Goal: Transaction & Acquisition: Purchase product/service

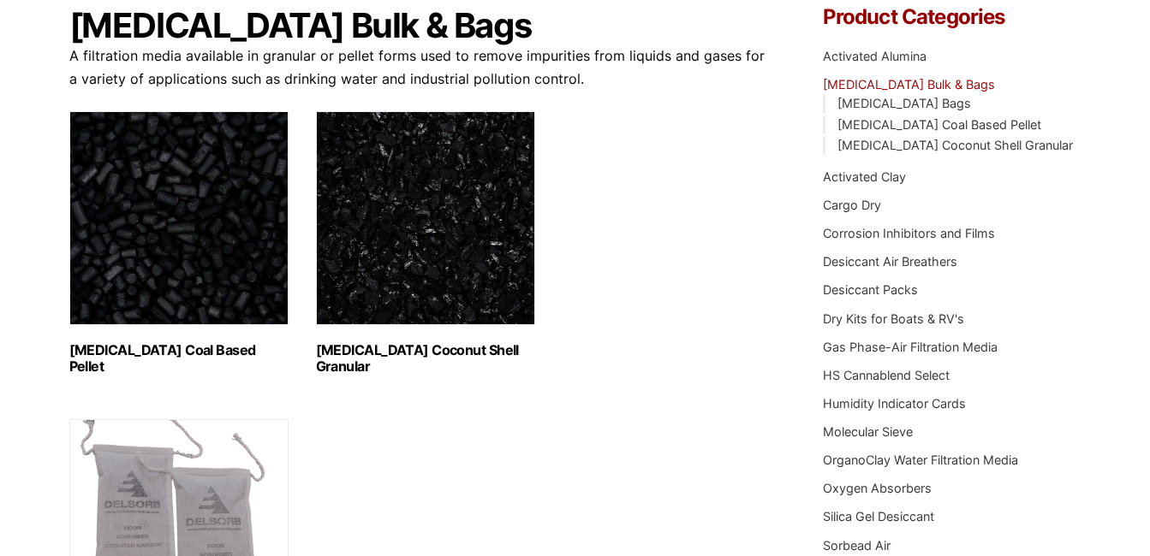
scroll to position [171, 0]
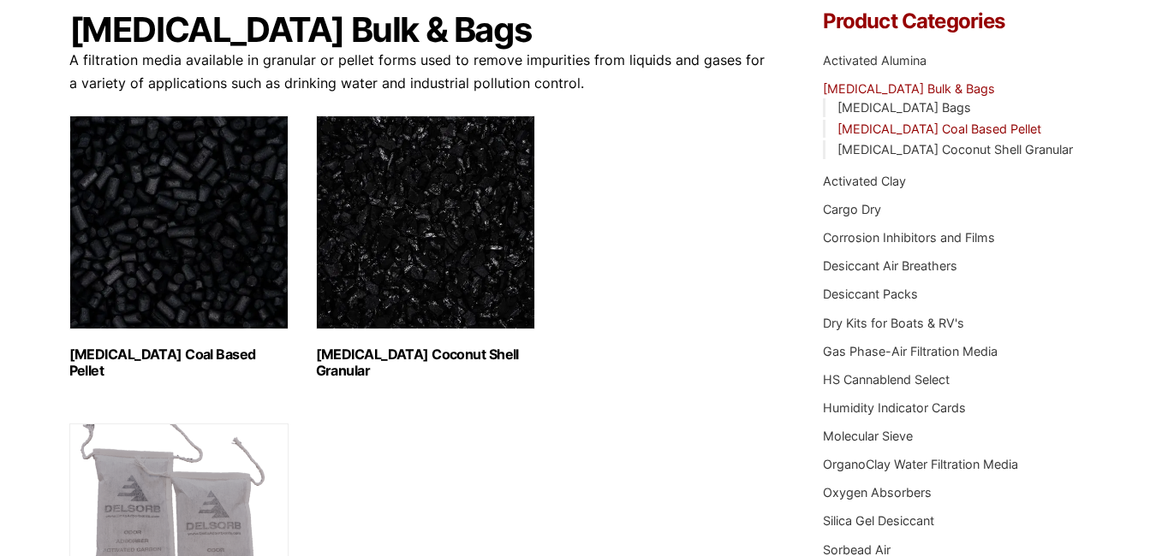
click at [1020, 127] on link "Activated Carbon Coal Based Pellet" at bounding box center [939, 129] width 204 height 15
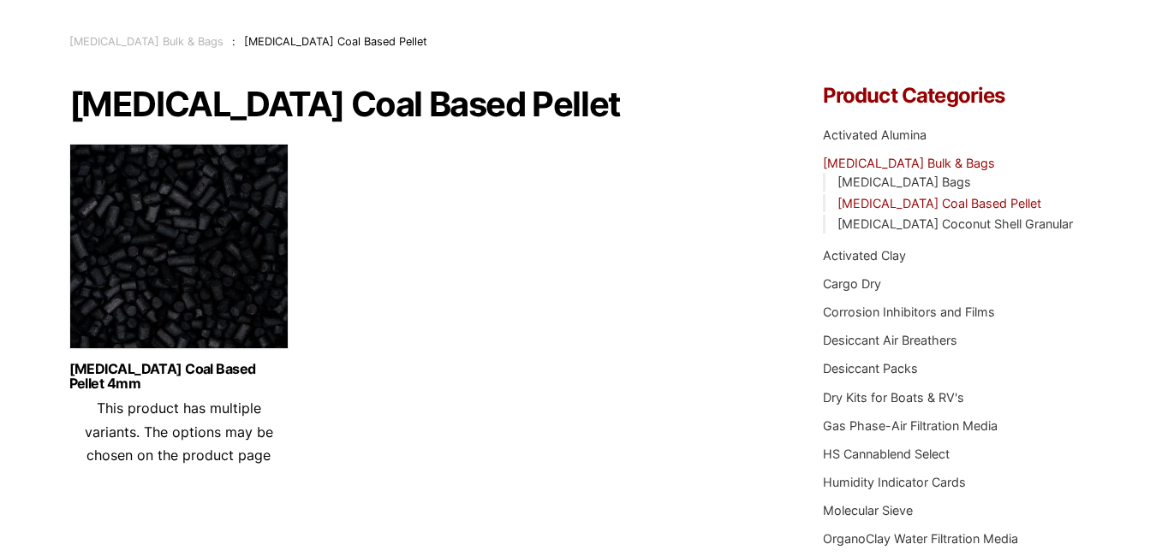
scroll to position [86, 0]
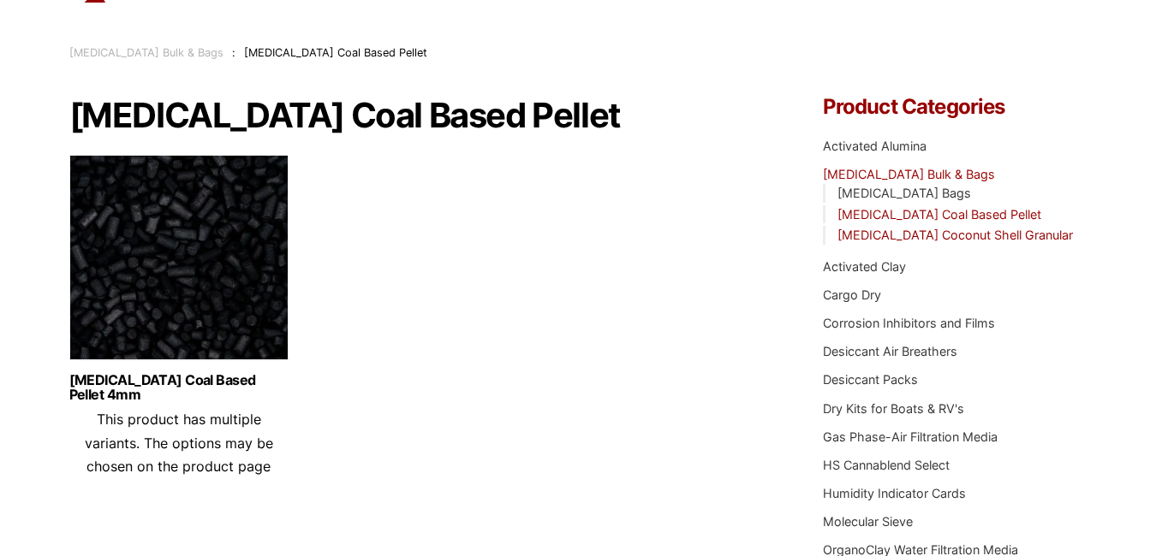
click at [961, 237] on link "[MEDICAL_DATA] Coconut Shell Granular" at bounding box center [954, 235] width 235 height 15
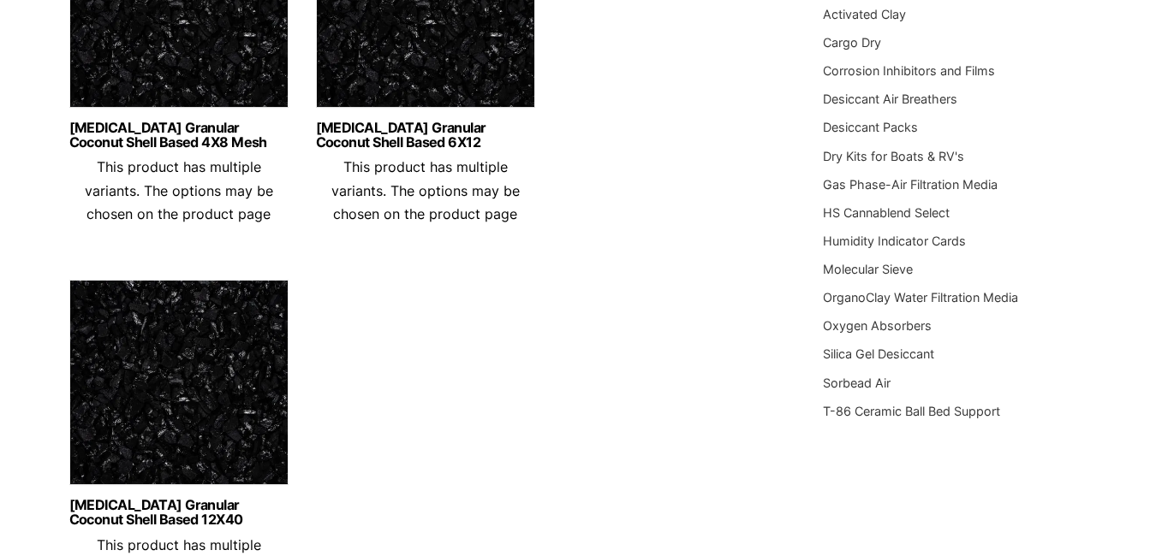
scroll to position [428, 0]
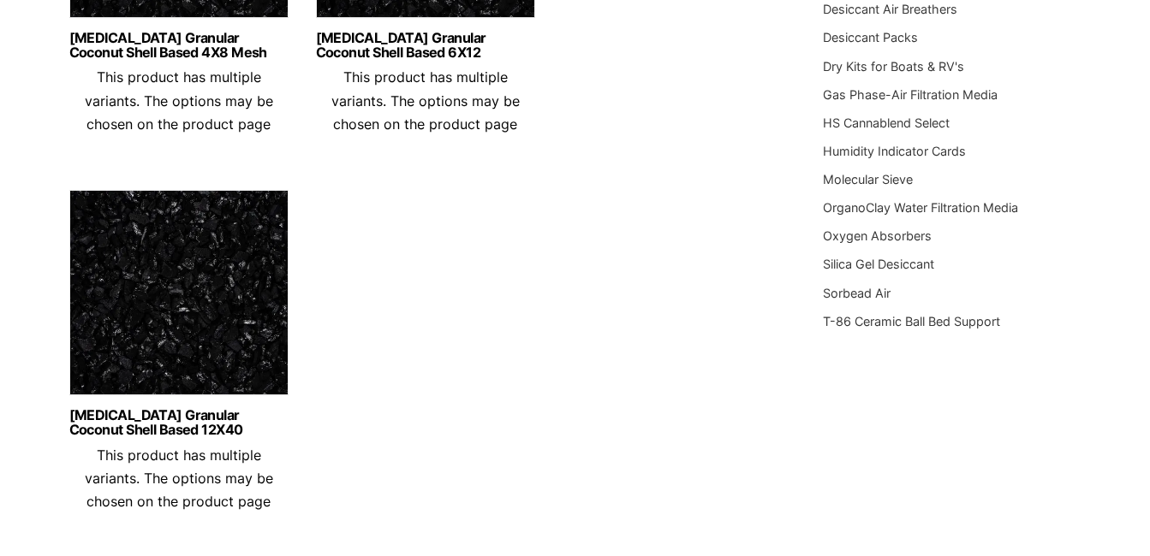
click at [176, 337] on img at bounding box center [178, 297] width 219 height 214
